Goal: Information Seeking & Learning: Check status

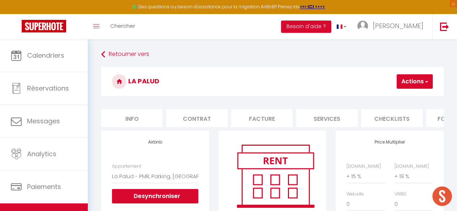
select select "6208-1527491936025410839"
select select "EUR"
select select
select select "+ 15 %"
select select "+ 19 %"
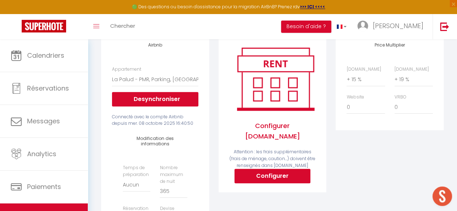
scroll to position [97, 0]
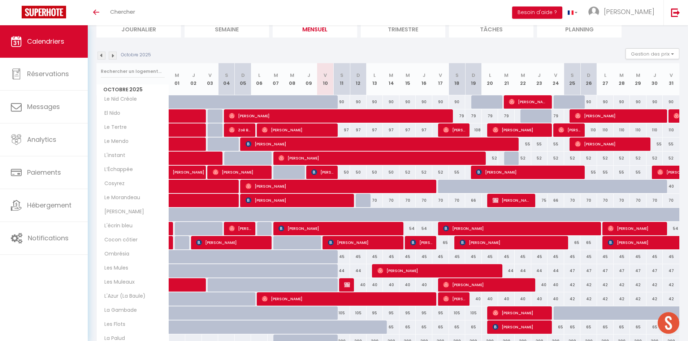
scroll to position [56, 0]
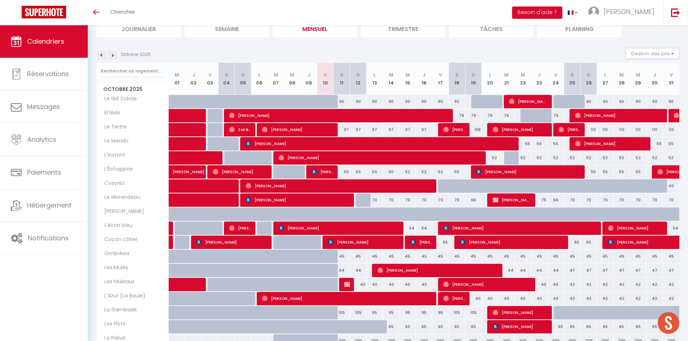
click at [113, 53] on img at bounding box center [113, 55] width 8 height 8
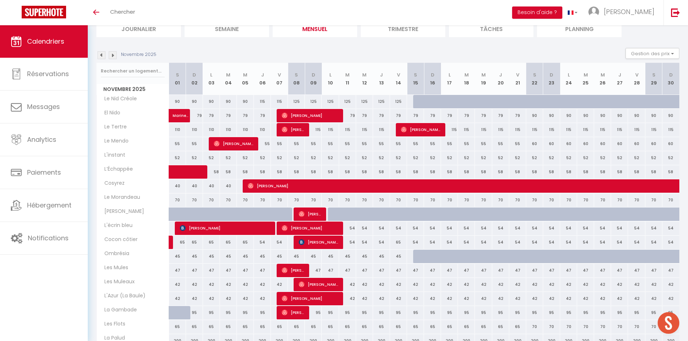
click at [101, 55] on img at bounding box center [101, 55] width 8 height 8
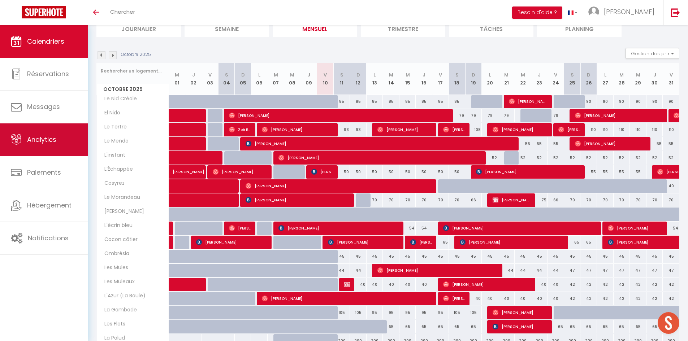
click at [52, 155] on link "Analytics" at bounding box center [44, 139] width 88 height 32
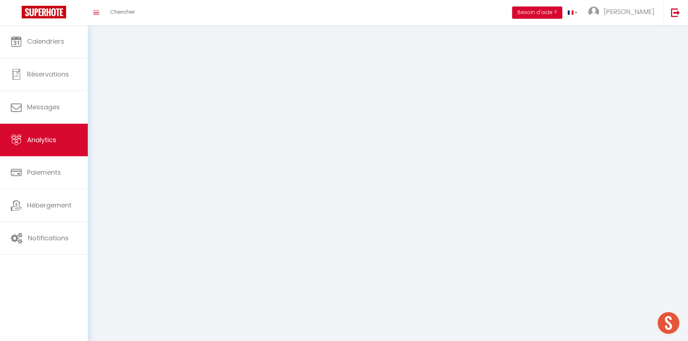
select select "2025"
select select "10"
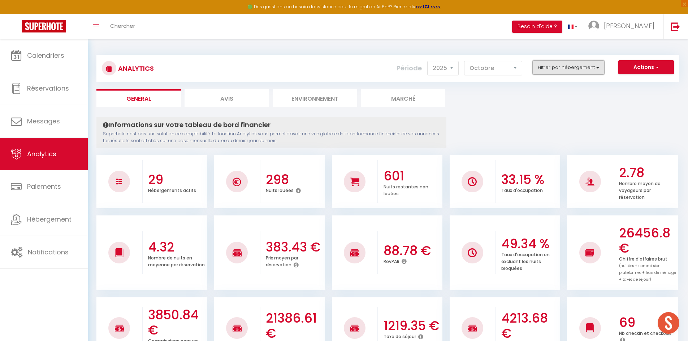
click at [588, 65] on button "Filtrer par hébergement" at bounding box center [568, 67] width 72 height 14
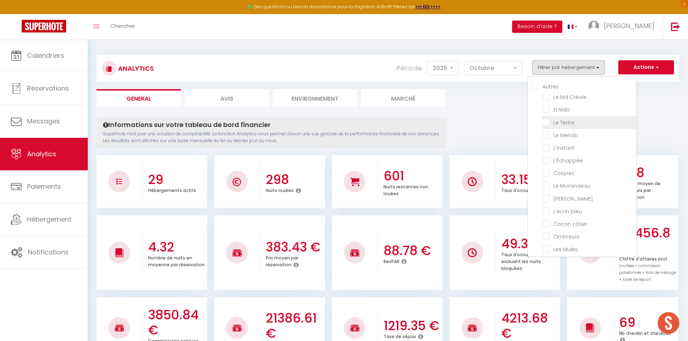
click at [548, 121] on Tertre "checkbox" at bounding box center [589, 121] width 94 height 7
checkbox Tertre "true"
checkbox Créole "false"
checkbox Nido "false"
checkbox Mendo "false"
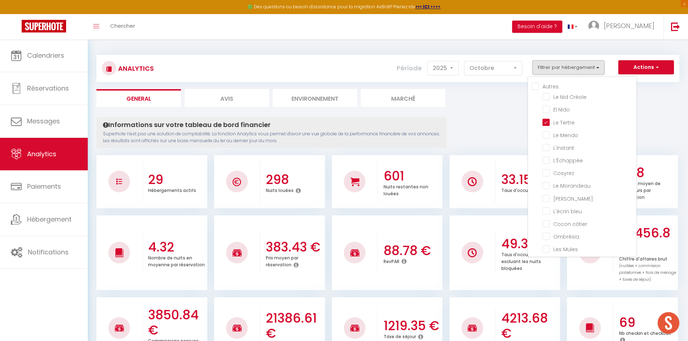
checkbox input "false"
checkbox Morandeau "false"
checkbox Marin "false"
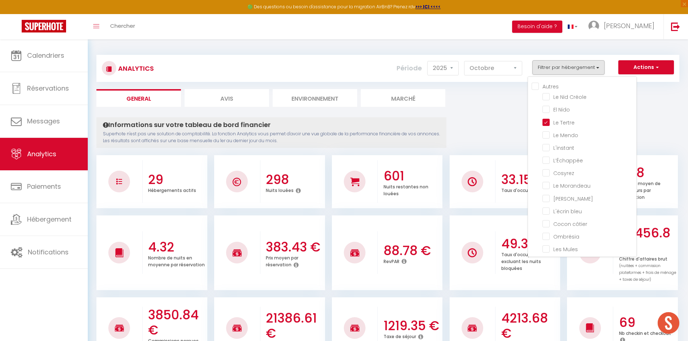
checkbox bleu "false"
checkbox côtier "false"
checkbox input "false"
checkbox Mules "false"
checkbox Muleaux "false"
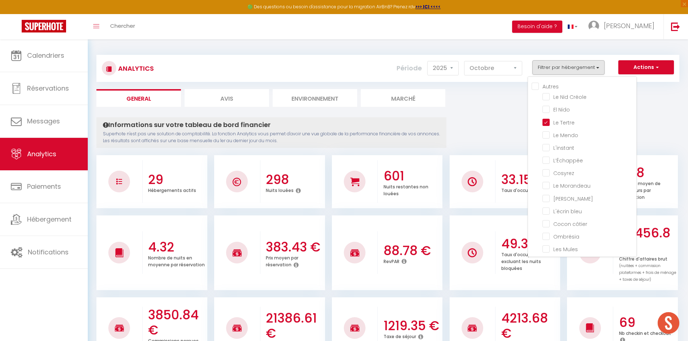
checkbox Baule\) "false"
checkbox Gambade "false"
checkbox Flots "false"
checkbox Palud "false"
checkbox Lokorn "false"
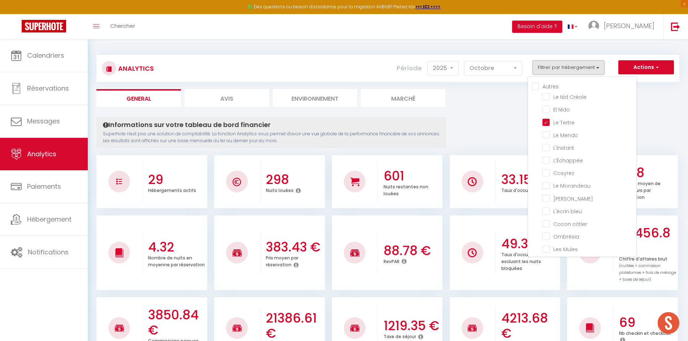
checkbox input "false"
checkbox Marguerites "false"
checkbox input "false"
checkbox Marine "false"
checkbox Santucci "false"
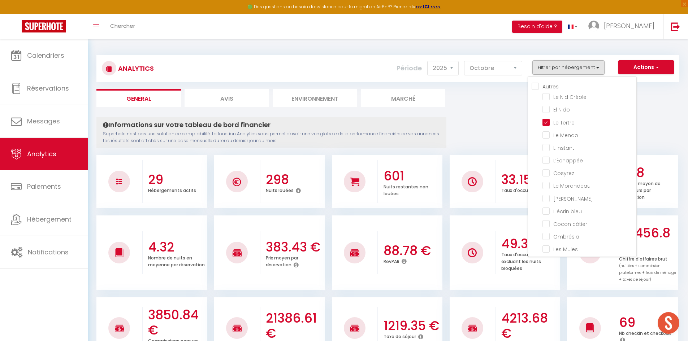
checkbox input "false"
checkbox Bonifacienne "false"
checkbox input "false"
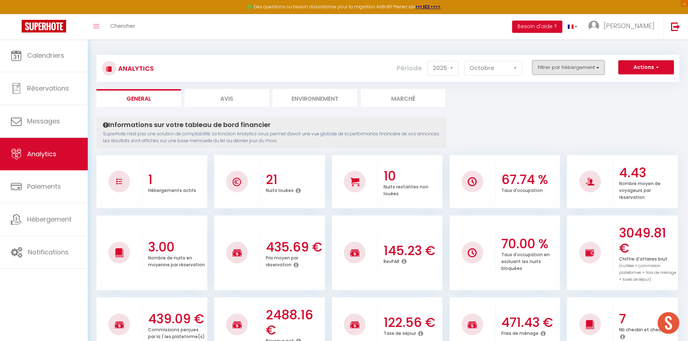
click at [572, 69] on button "Filtrer par hébergement" at bounding box center [568, 67] width 72 height 14
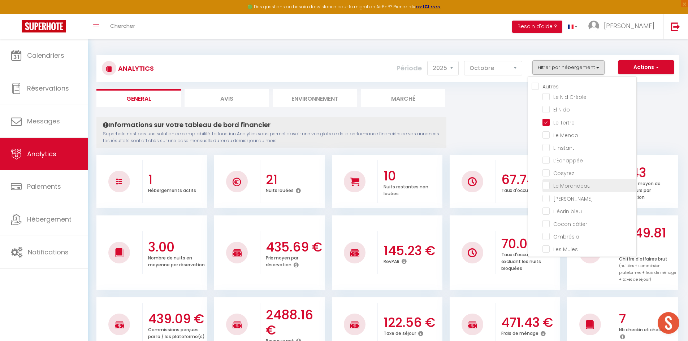
click at [560, 184] on Morandeau "checkbox" at bounding box center [589, 185] width 94 height 7
checkbox Morandeau "true"
checkbox Créole "false"
checkbox Nido "false"
checkbox Mendo "false"
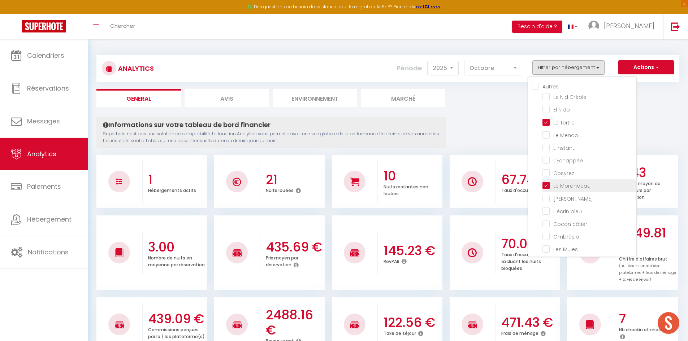
checkbox input "false"
checkbox Marin "false"
checkbox bleu "false"
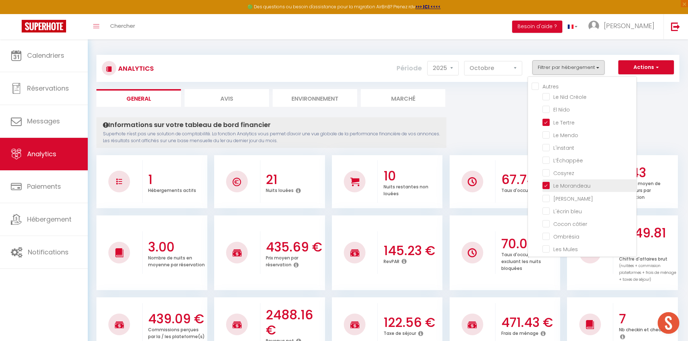
checkbox côtier "false"
checkbox input "false"
checkbox Mules "false"
checkbox Muleaux "false"
checkbox Baule\) "false"
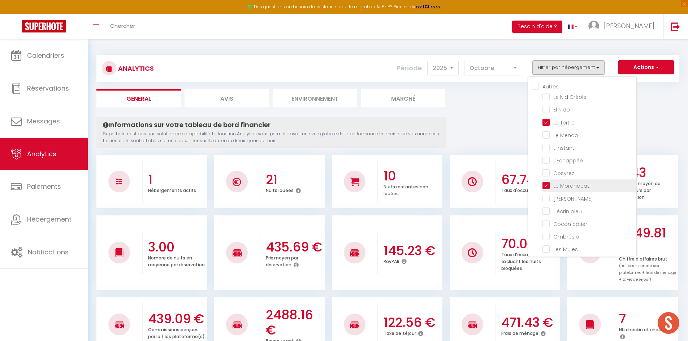
checkbox Gambade "false"
checkbox Flots "false"
checkbox Palud "false"
checkbox Lokorn "false"
checkbox input "false"
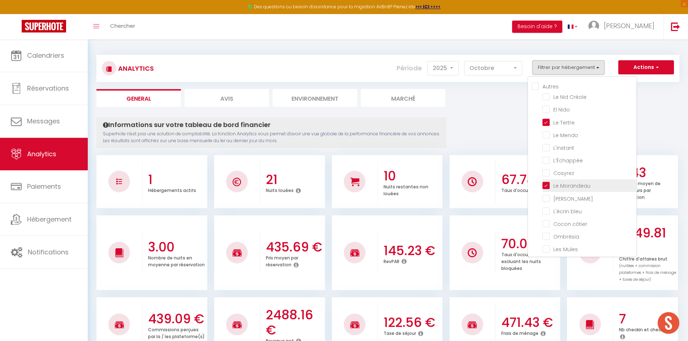
checkbox Marguerites "false"
checkbox input "false"
checkbox Marine "false"
checkbox Santucci "false"
checkbox input "false"
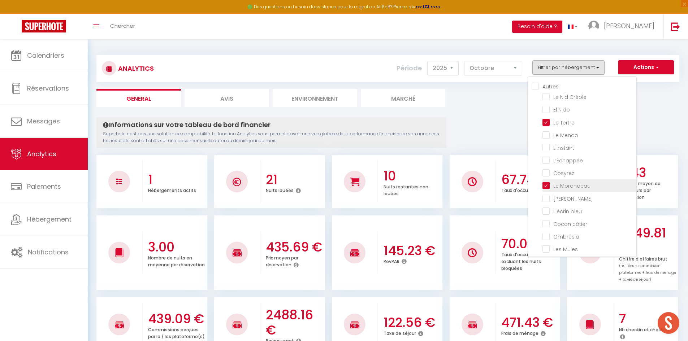
checkbox input "false"
checkbox Bonifacienne "false"
checkbox input "false"
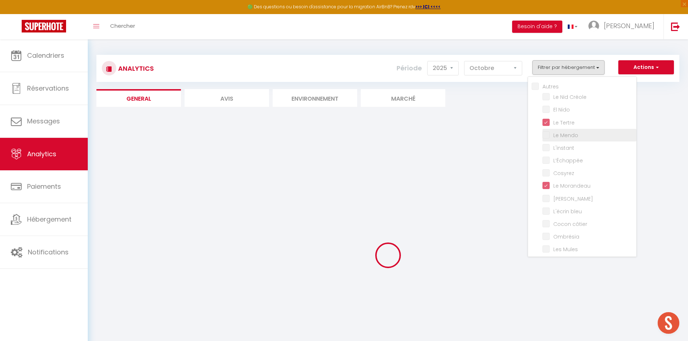
checkbox Créole "false"
checkbox Nido "false"
checkbox Mendo "false"
checkbox input "false"
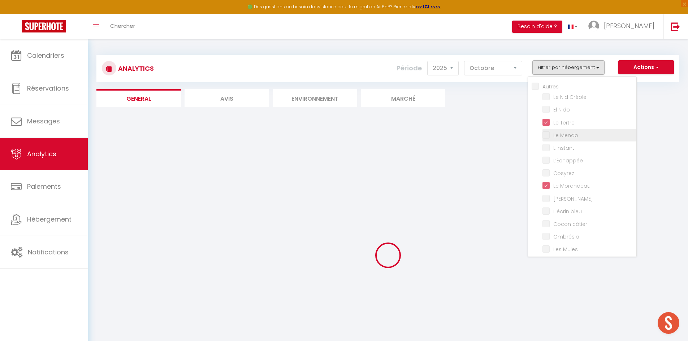
checkbox input "false"
checkbox Marin "false"
checkbox bleu "false"
checkbox côtier "false"
checkbox input "false"
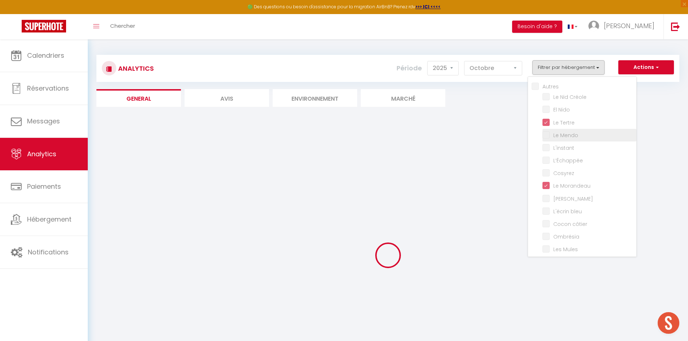
checkbox Mules "false"
checkbox Muleaux "false"
checkbox Baule\) "false"
checkbox Gambade "false"
checkbox Flots "false"
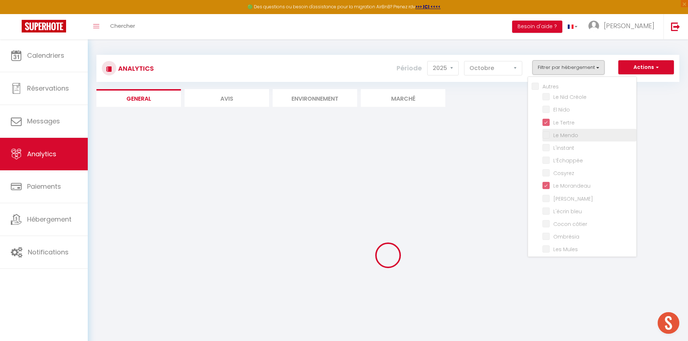
checkbox Palud "false"
checkbox Lokorn "false"
checkbox input "false"
checkbox Marguerites "false"
checkbox input "false"
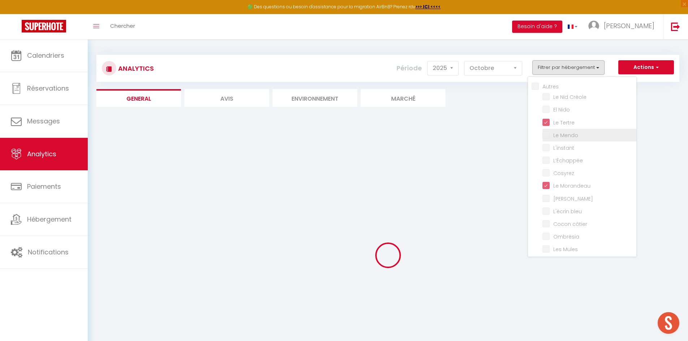
checkbox Marine "false"
checkbox Santucci "false"
checkbox input "false"
checkbox Bonifacienne "false"
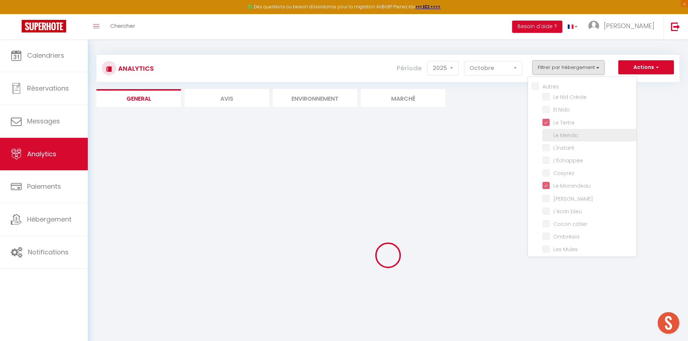
checkbox input "false"
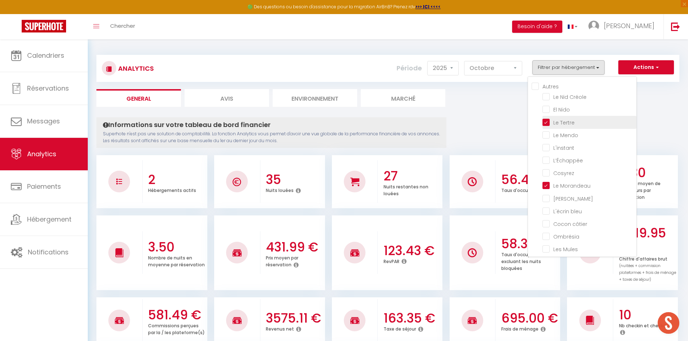
click at [546, 122] on Tertre "checkbox" at bounding box center [589, 121] width 94 height 7
checkbox Tertre "false"
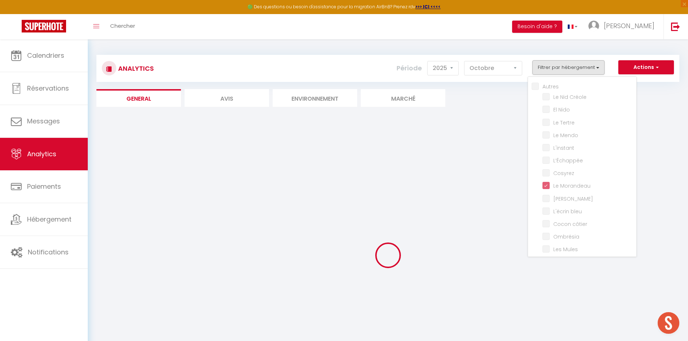
checkbox Créole "false"
checkbox Nido "false"
checkbox Mendo "false"
checkbox input "false"
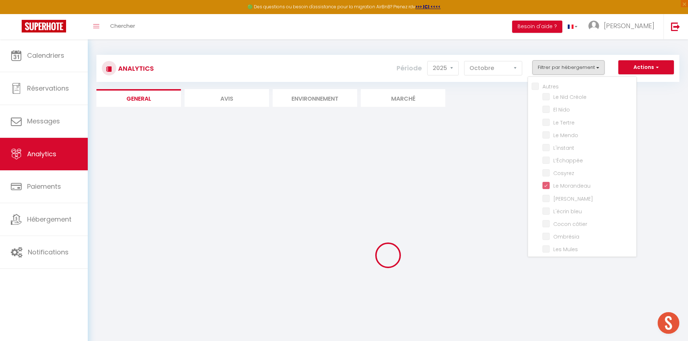
checkbox input "false"
checkbox Marin "false"
checkbox bleu "false"
checkbox côtier "false"
checkbox input "false"
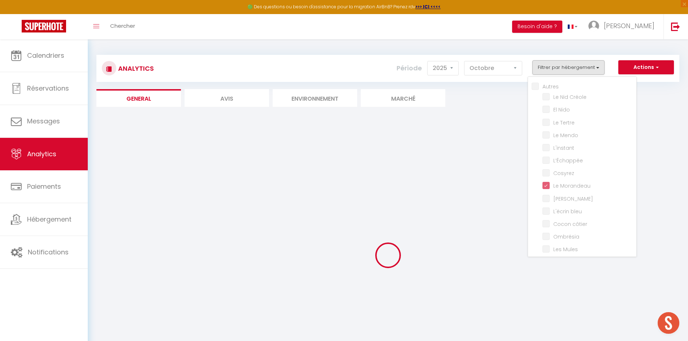
checkbox Mules "false"
checkbox Muleaux "false"
checkbox Baule\) "false"
checkbox Gambade "false"
checkbox Flots "false"
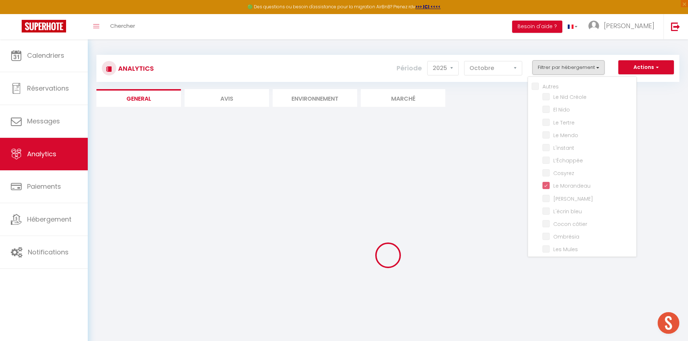
checkbox Palud "false"
checkbox Lokorn "false"
checkbox input "false"
checkbox Marguerites "false"
checkbox input "false"
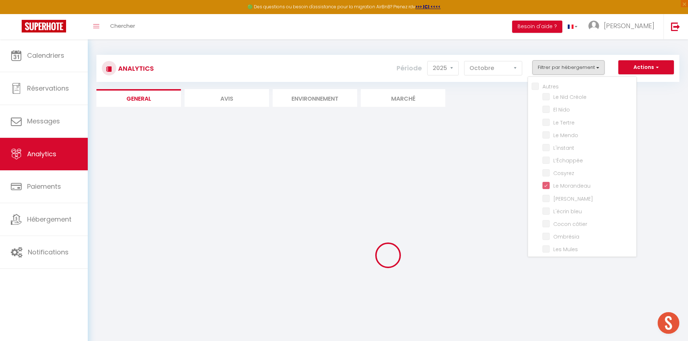
checkbox Marine "false"
checkbox Santucci "false"
checkbox input "false"
checkbox Bonifacienne "false"
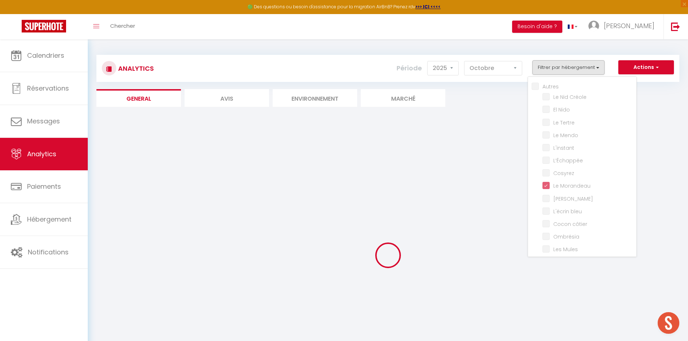
checkbox input "false"
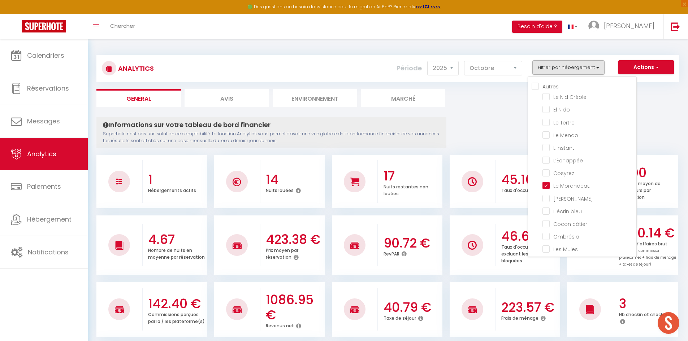
click at [441, 155] on li "17 Nuits restantes non louées" at bounding box center [387, 181] width 111 height 53
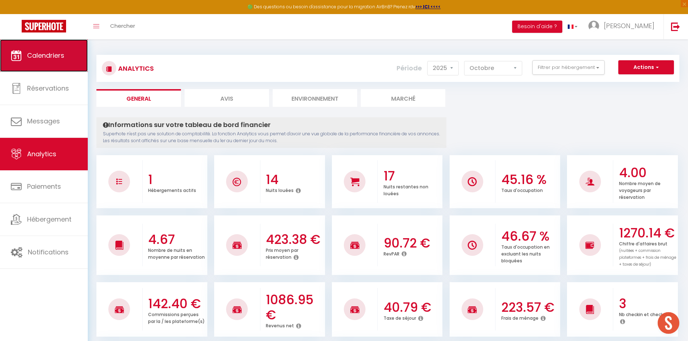
click at [65, 62] on link "Calendriers" at bounding box center [44, 55] width 88 height 32
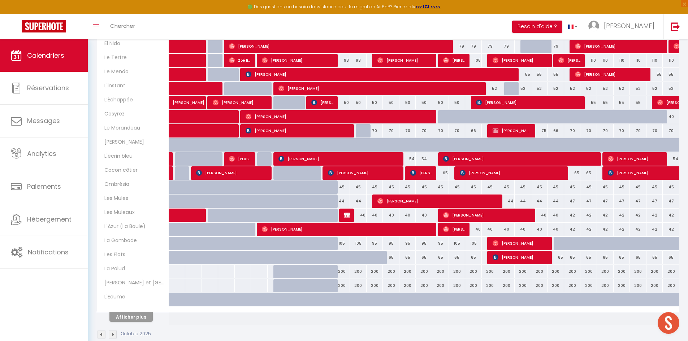
scroll to position [153, 0]
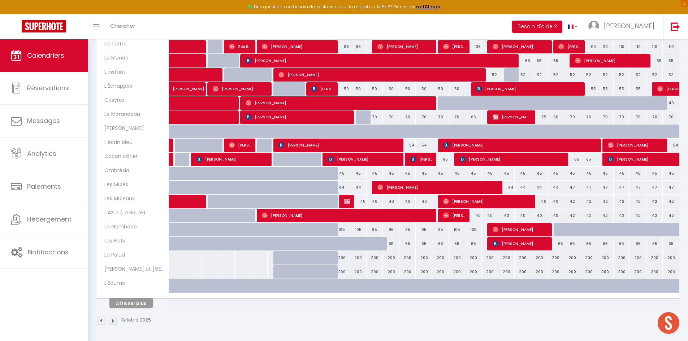
click at [128, 310] on th "Afficher plus" at bounding box center [133, 302] width 72 height 18
click at [129, 307] on button "Afficher plus" at bounding box center [130, 304] width 43 height 10
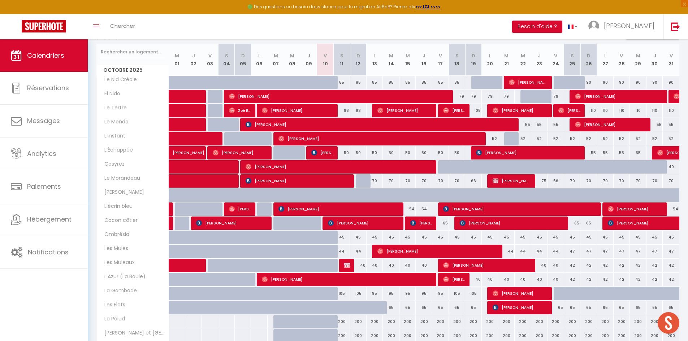
scroll to position [0, 0]
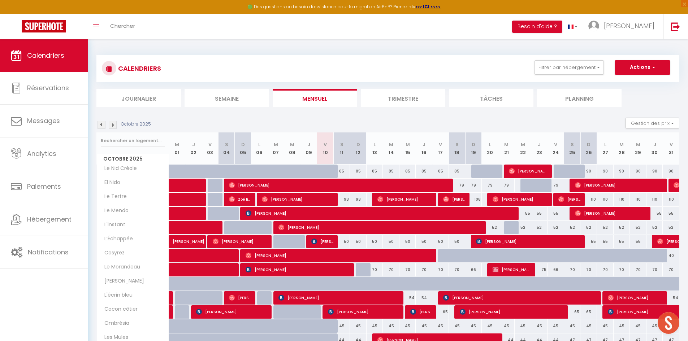
click at [113, 127] on img at bounding box center [113, 125] width 8 height 8
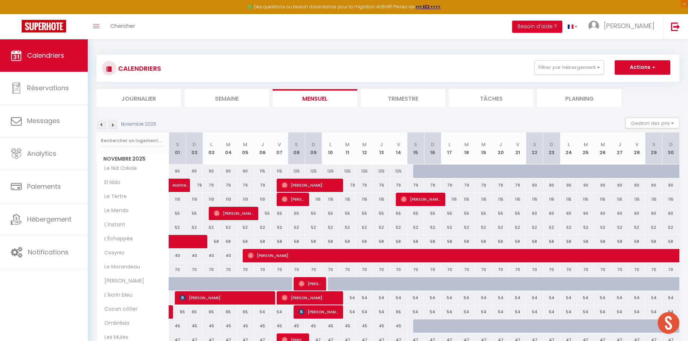
scroll to position [153, 0]
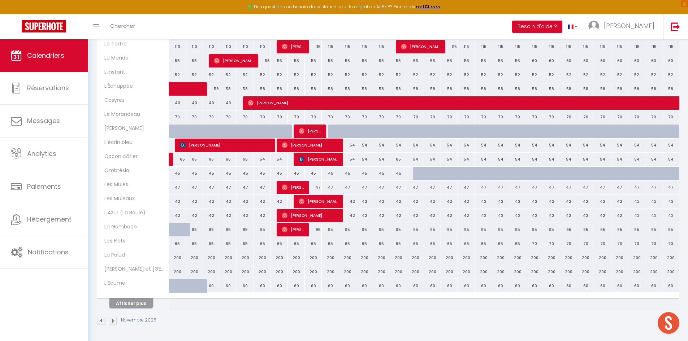
click at [148, 303] on button "Afficher plus" at bounding box center [130, 304] width 43 height 10
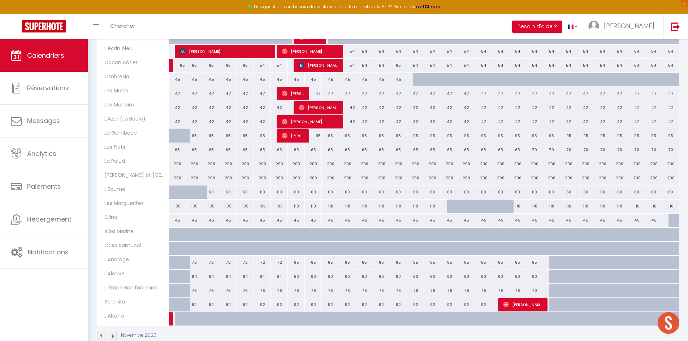
scroll to position [262, 0]
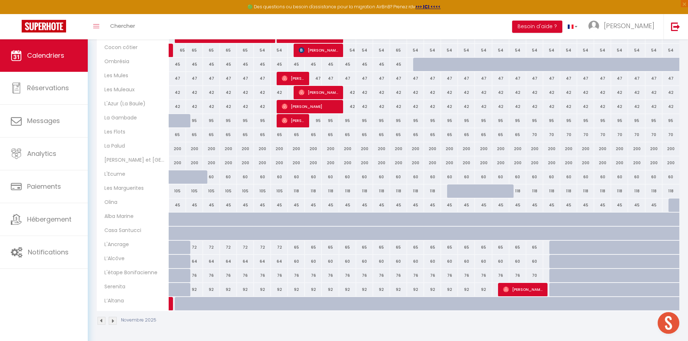
click at [101, 320] on img at bounding box center [101, 321] width 8 height 8
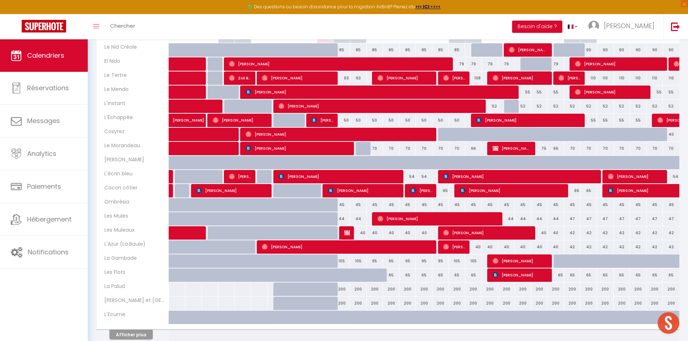
scroll to position [121, 0]
